Goal: Task Accomplishment & Management: Complete application form

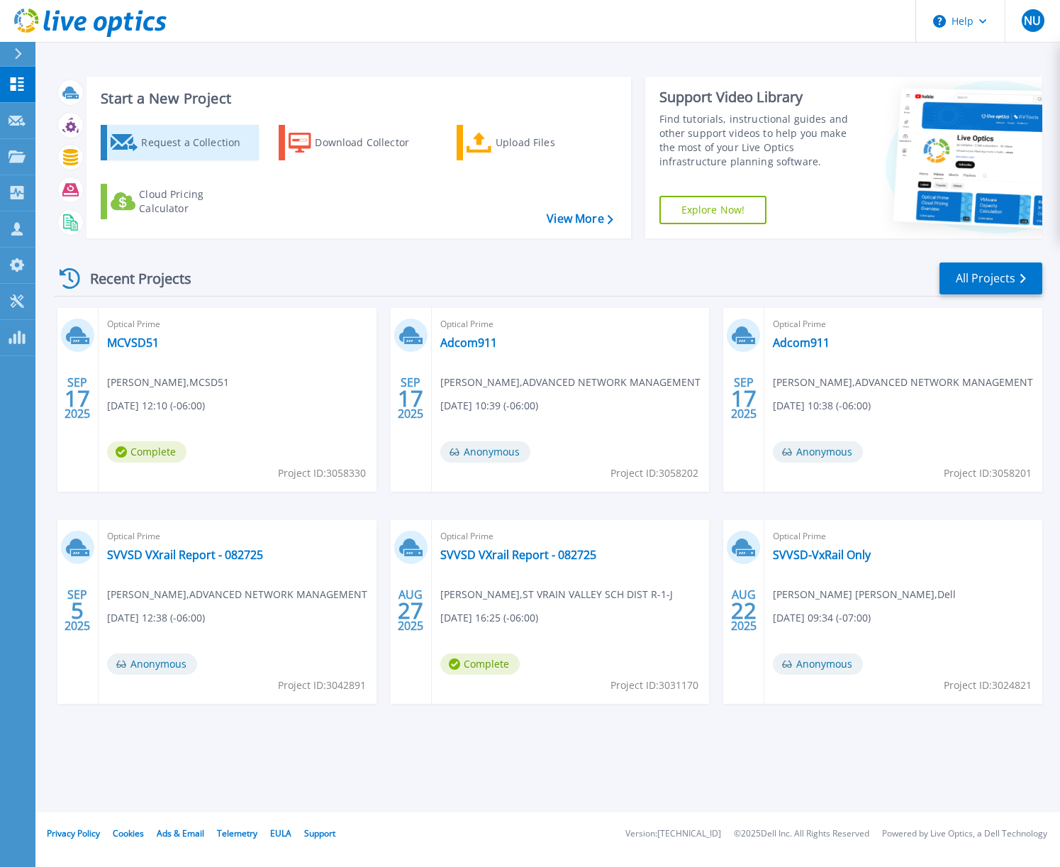
click at [166, 135] on div "Request a Collection" at bounding box center [197, 142] width 113 height 28
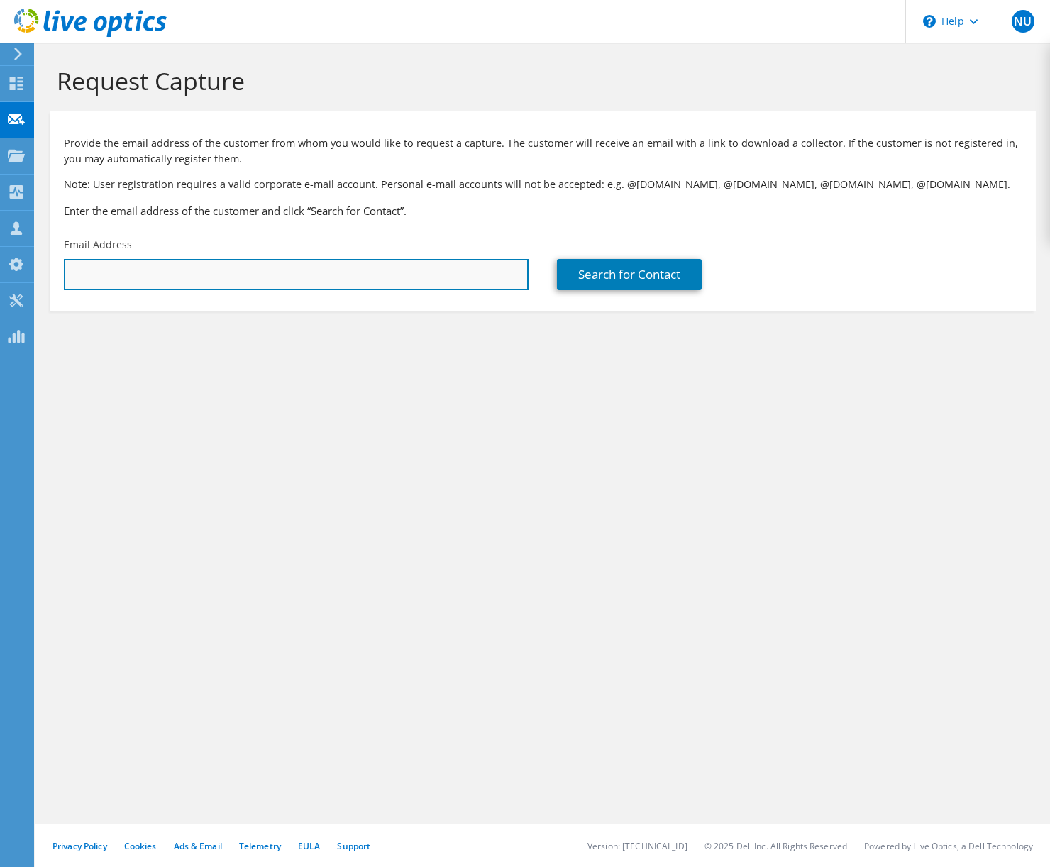
click at [178, 274] on input "text" at bounding box center [296, 274] width 465 height 31
paste input "stephanie.miller@frontgrade.com"
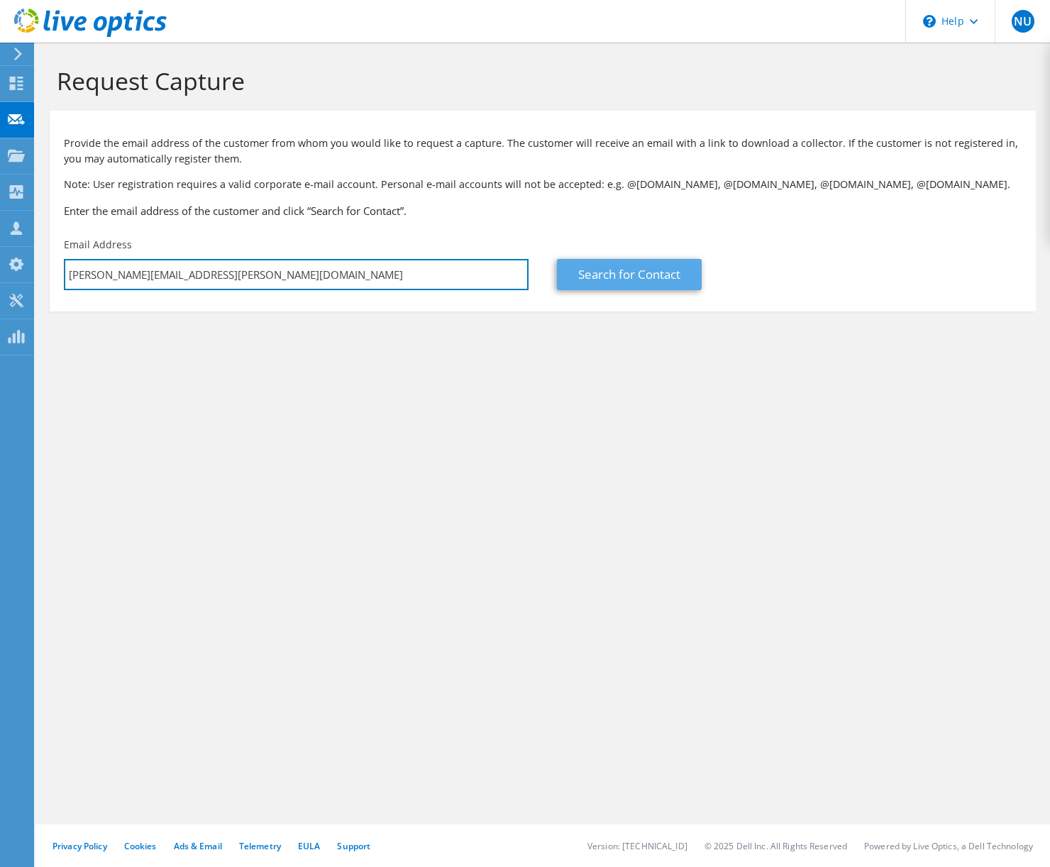
type input "stephanie.miller@frontgrade.com"
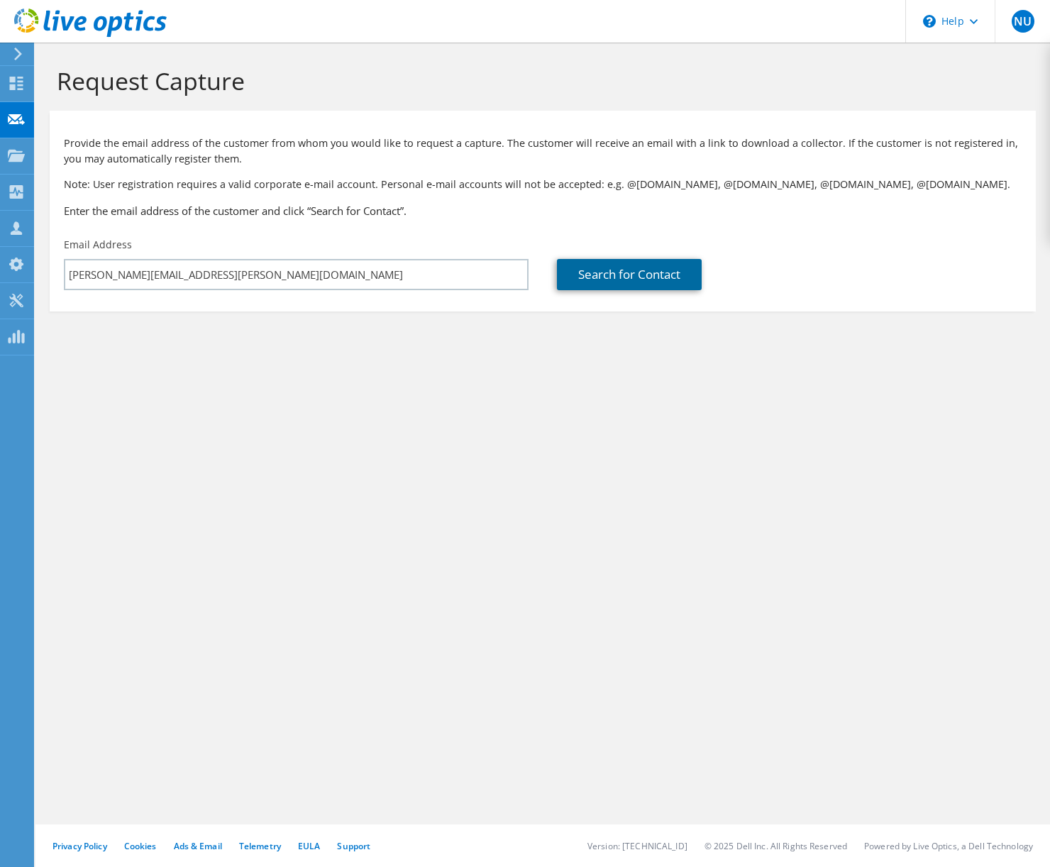
click at [628, 279] on link "Search for Contact" at bounding box center [629, 274] width 145 height 31
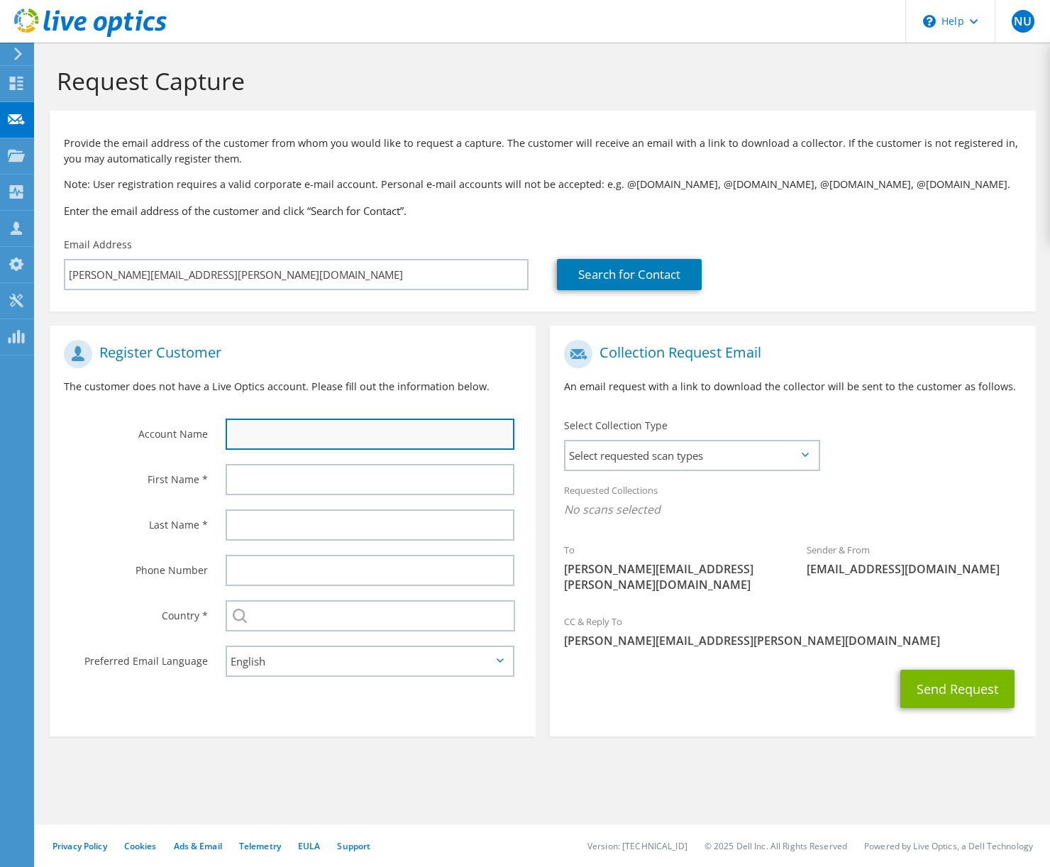
click at [288, 438] on input "text" at bounding box center [370, 433] width 289 height 31
click at [261, 496] on div at bounding box center [373, 479] width 324 height 45
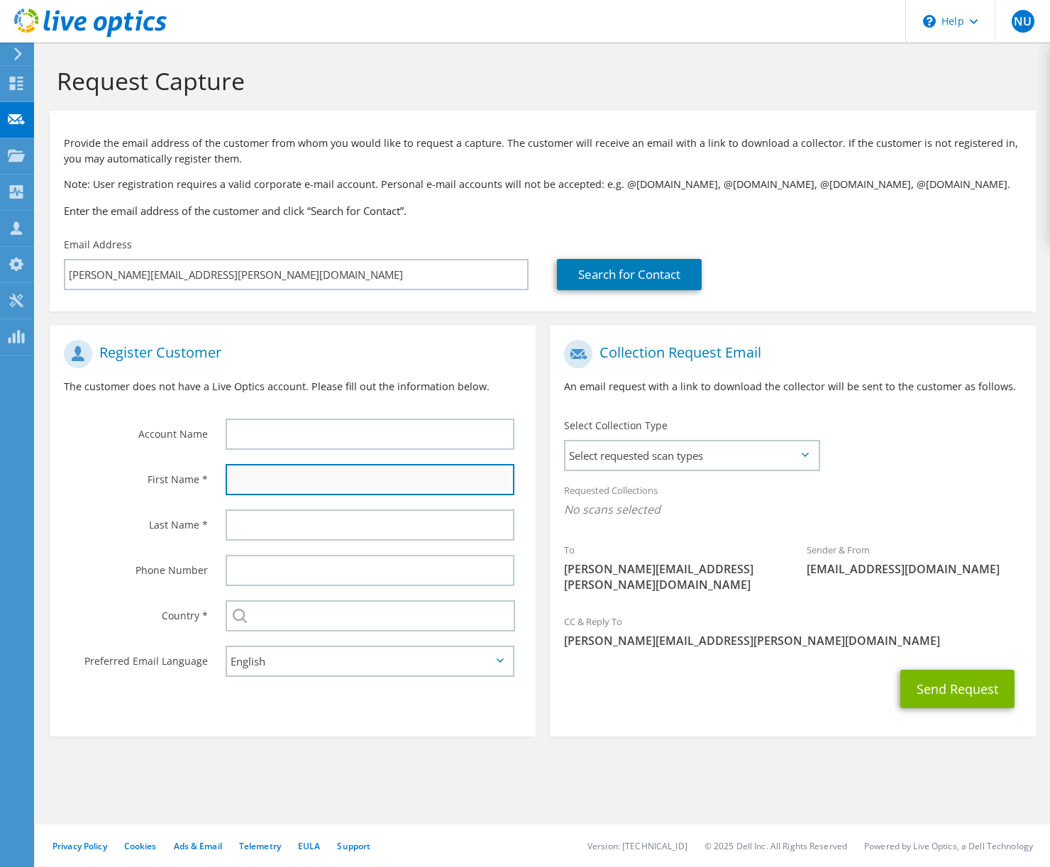
click at [265, 488] on input "text" at bounding box center [370, 479] width 289 height 31
type input "Stephanie"
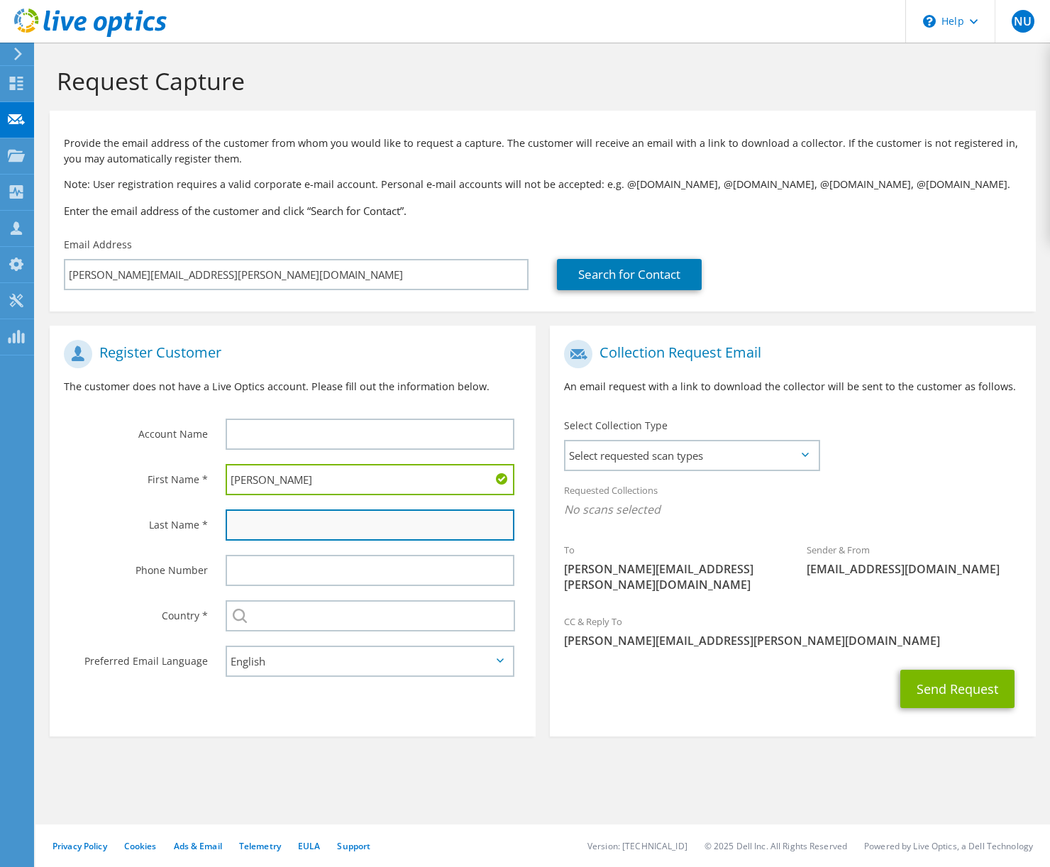
click at [506, 515] on input "text" at bounding box center [370, 524] width 289 height 31
type input "Miller"
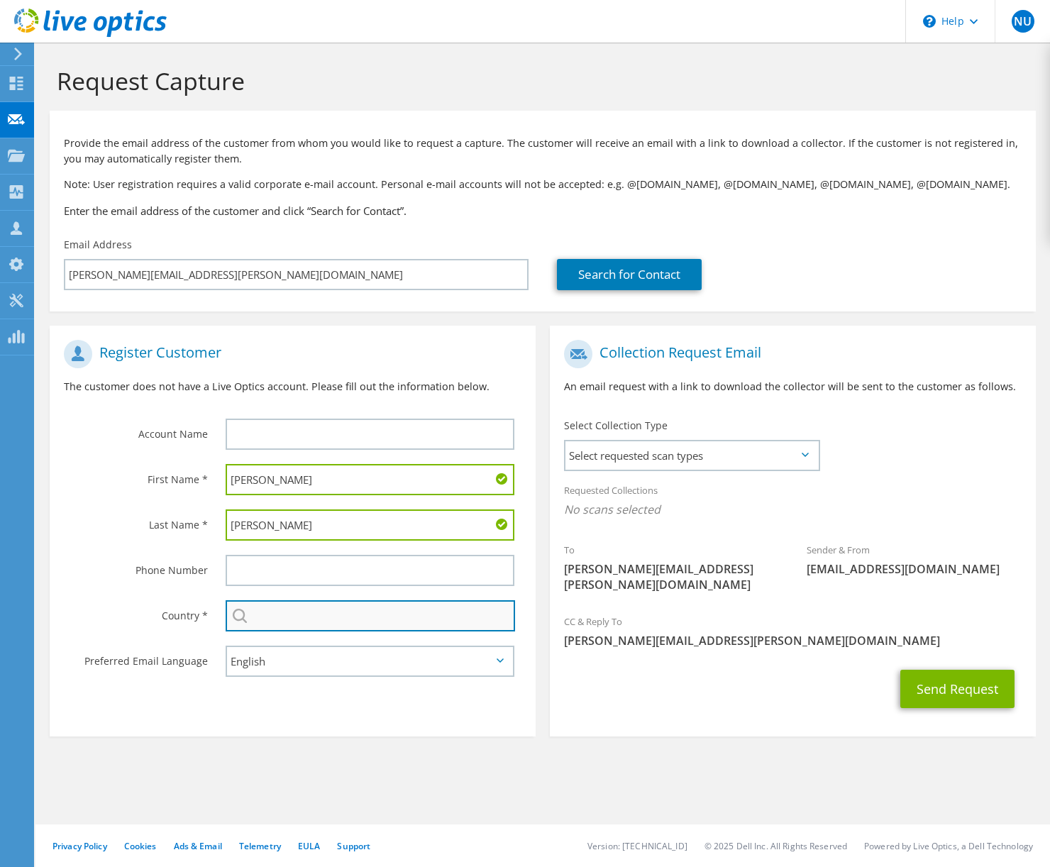
click at [334, 626] on input "text" at bounding box center [370, 615] width 289 height 31
click at [149, 586] on div "Phone Number" at bounding box center [131, 570] width 162 height 44
click at [294, 612] on input "text" at bounding box center [370, 615] width 289 height 31
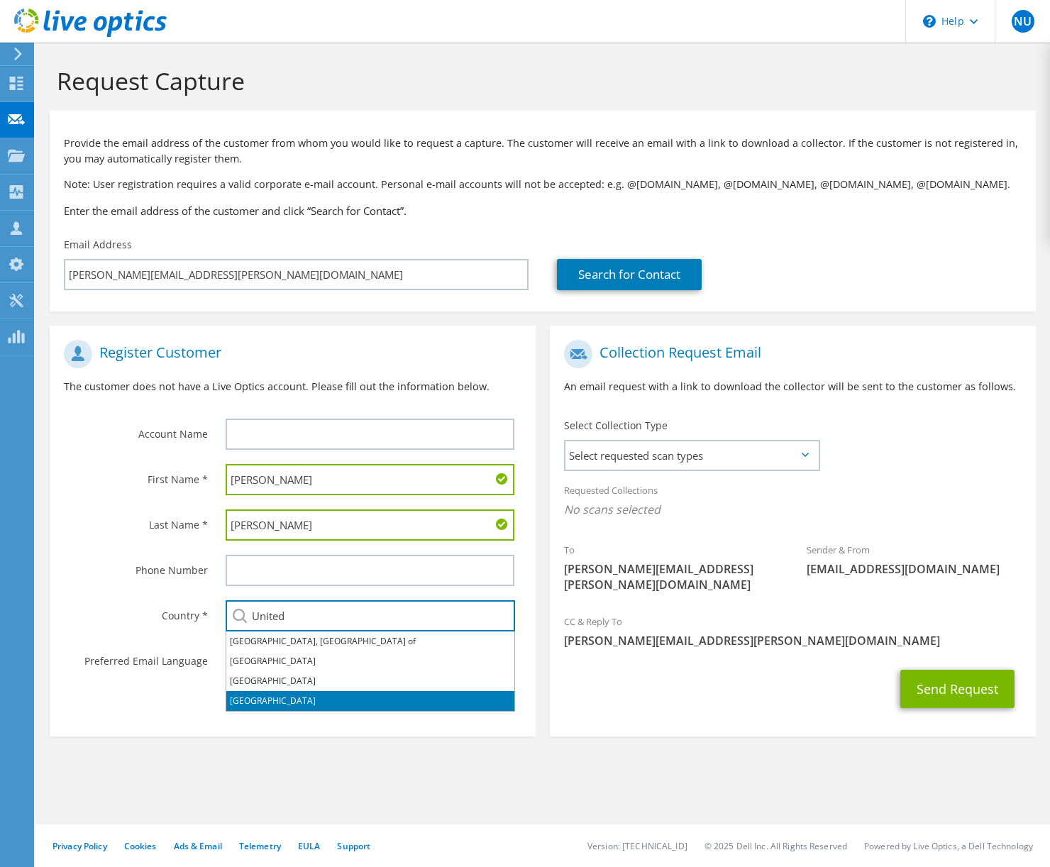
click at [376, 699] on li "[GEOGRAPHIC_DATA]" at bounding box center [370, 701] width 288 height 20
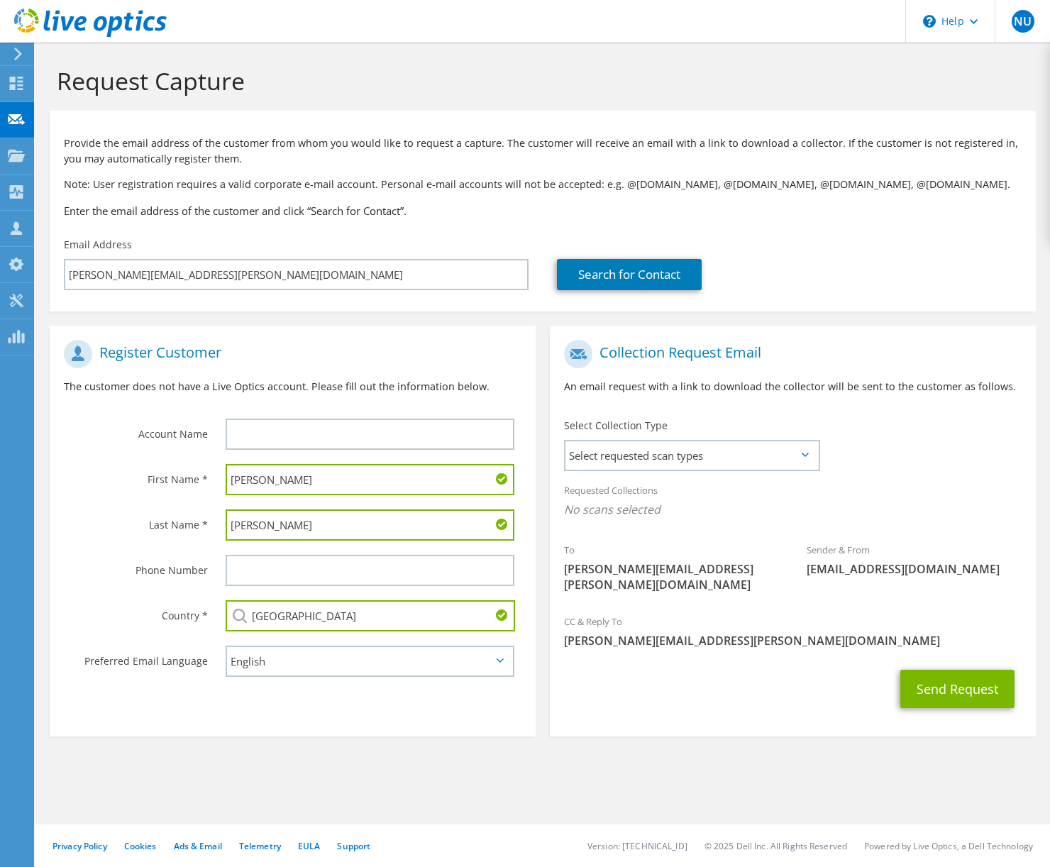
type input "[GEOGRAPHIC_DATA]"
click at [135, 574] on label "Phone Number" at bounding box center [136, 566] width 144 height 23
click at [579, 448] on span "Select requested scan types" at bounding box center [691, 455] width 252 height 28
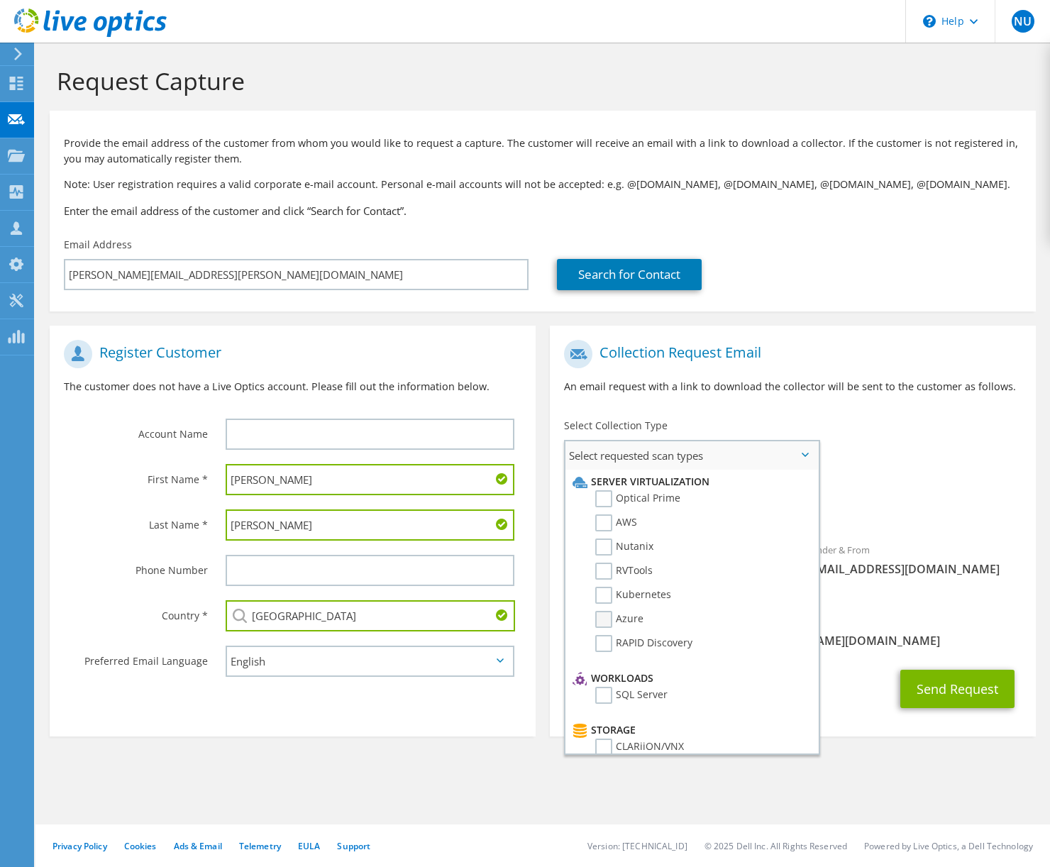
click at [604, 613] on label "Azure" at bounding box center [619, 619] width 48 height 17
click at [0, 0] on input "Azure" at bounding box center [0, 0] width 0 height 0
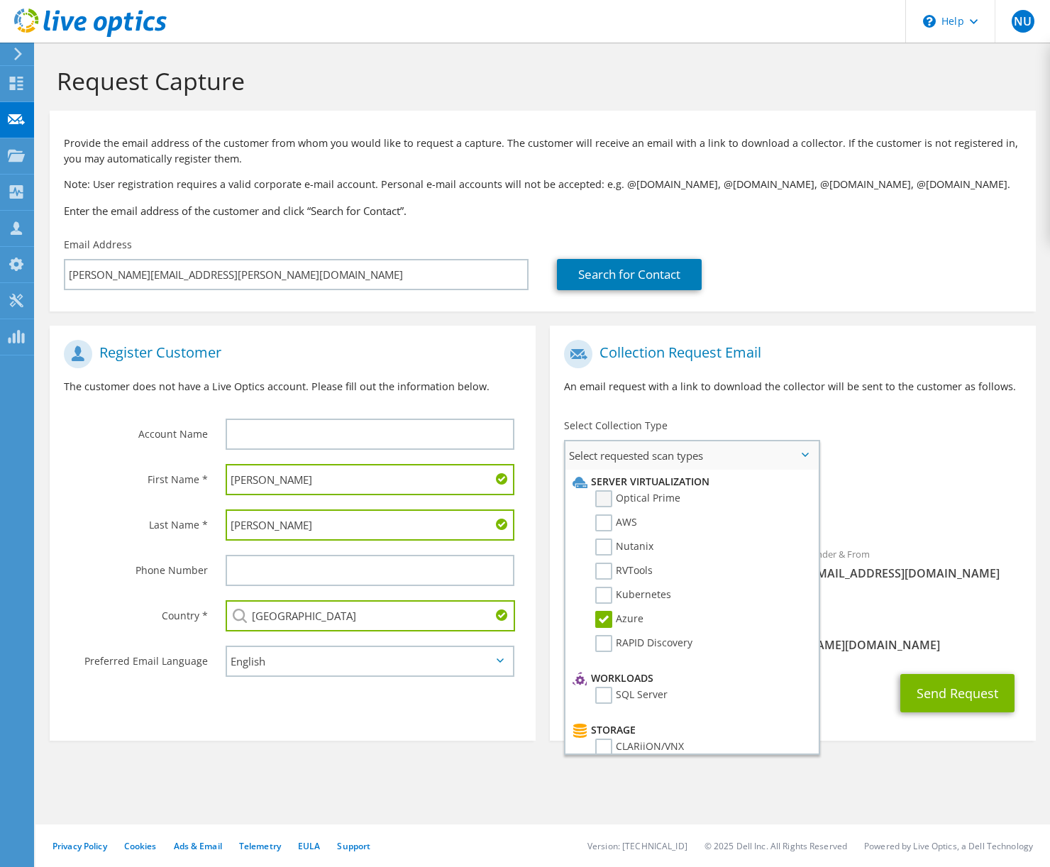
click at [609, 501] on label "Optical Prime" at bounding box center [637, 498] width 85 height 17
click at [0, 0] on input "Optical Prime" at bounding box center [0, 0] width 0 height 0
click at [808, 453] on div "Select Collection Type Select requested scan types Server Virtualization Optica…" at bounding box center [691, 443] width 255 height 50
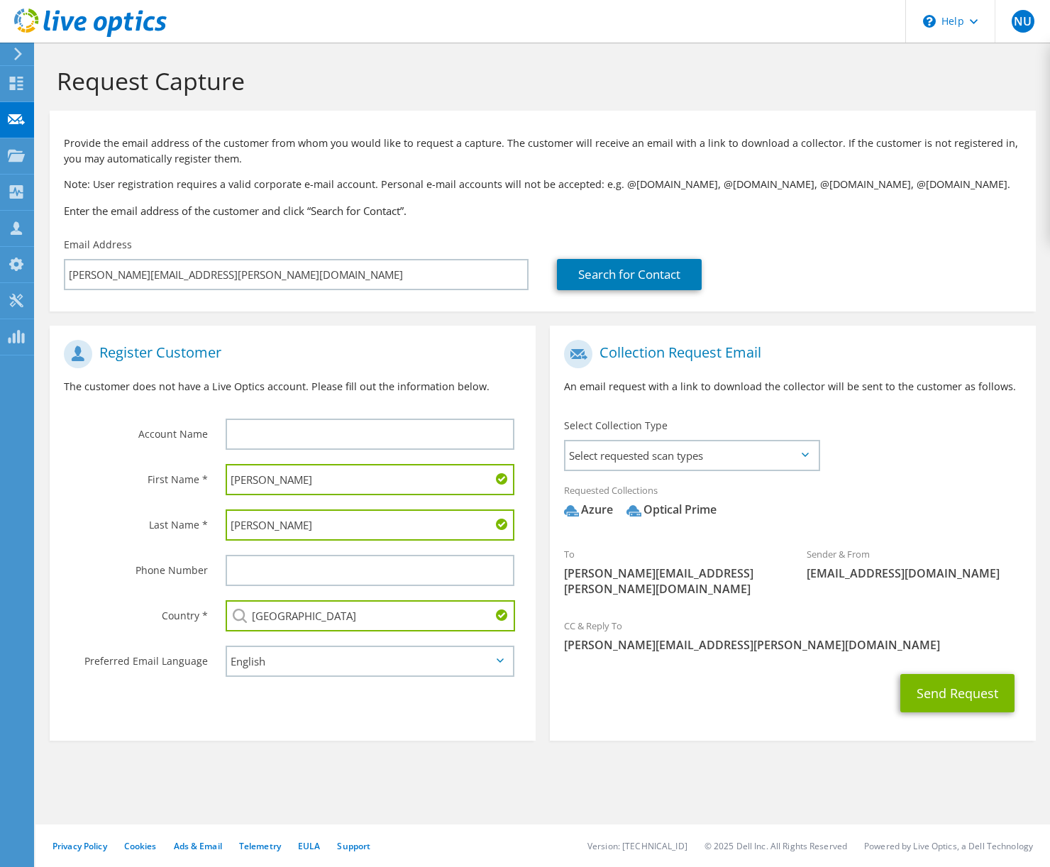
click at [927, 433] on div "To stephanie.miller@frontgrade.com Sender & From liveoptics@liveoptics.com" at bounding box center [793, 472] width 486 height 278
click at [940, 674] on button "Send Request" at bounding box center [957, 693] width 114 height 38
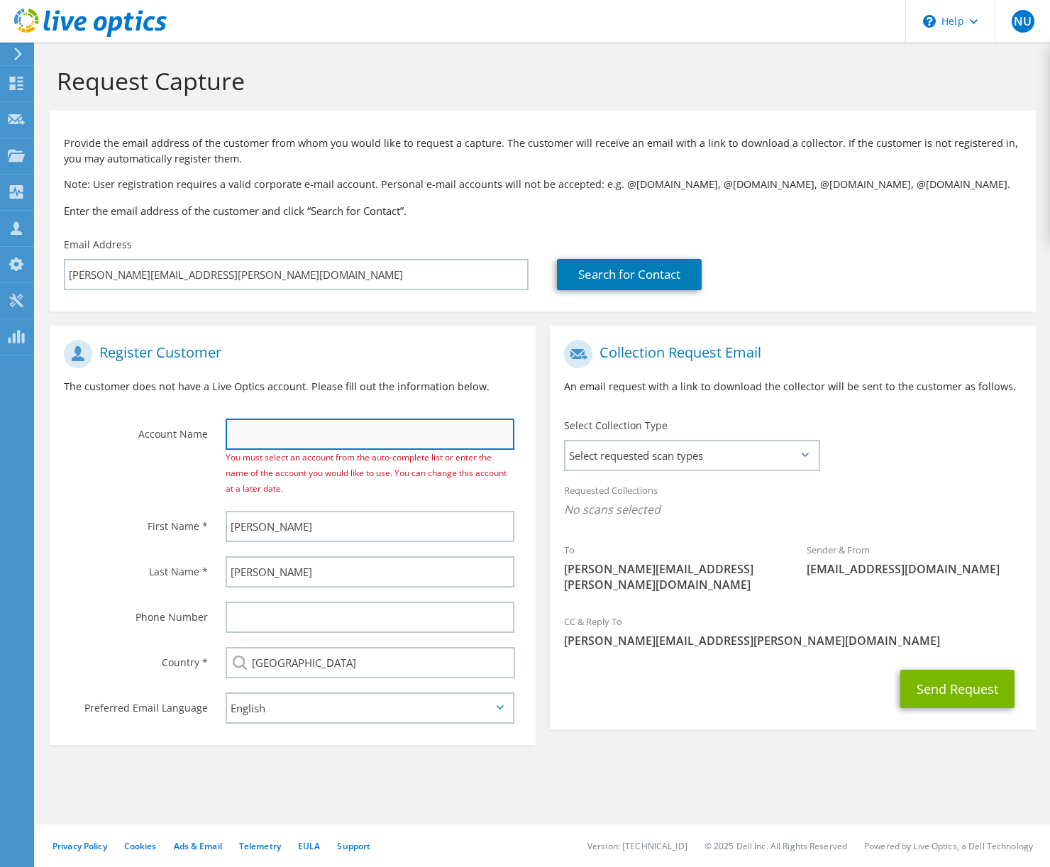
click at [273, 439] on input "text" at bounding box center [370, 433] width 289 height 31
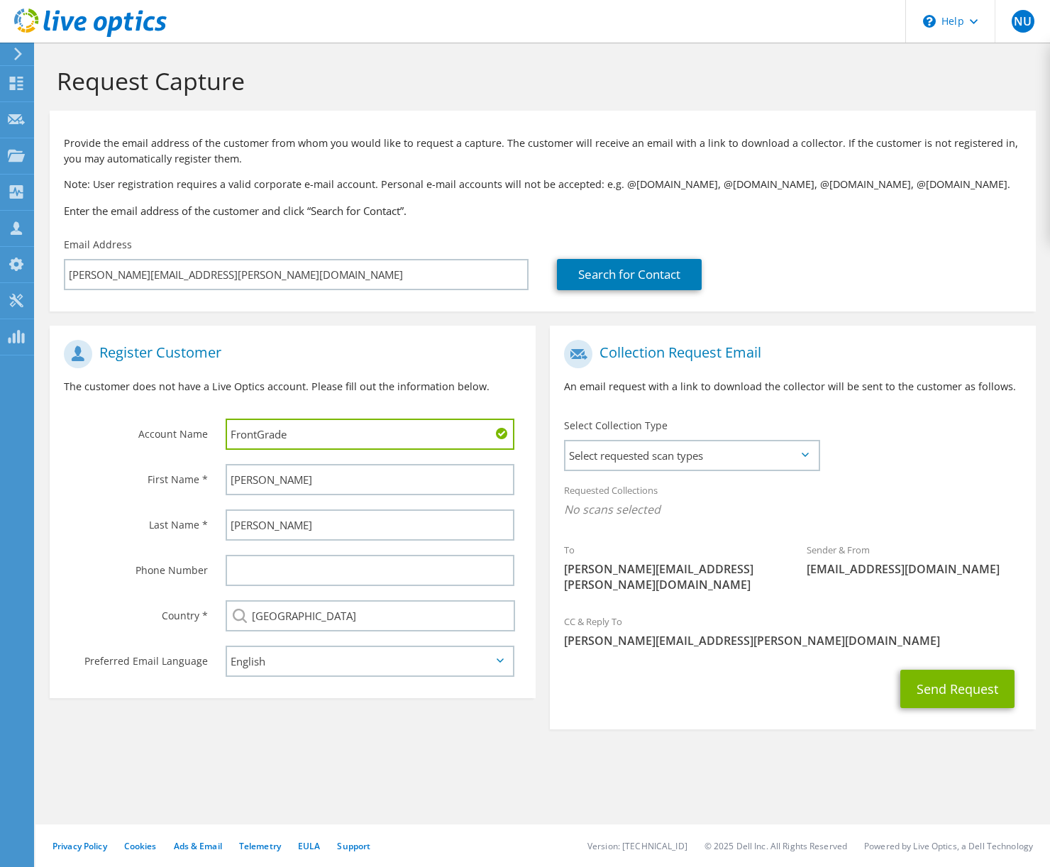
click at [267, 429] on input "FrontGrade" at bounding box center [370, 433] width 289 height 31
type input "Frontgrade"
click at [1011, 671] on button "Send Request" at bounding box center [957, 689] width 114 height 38
